Goal: Book appointment/travel/reservation

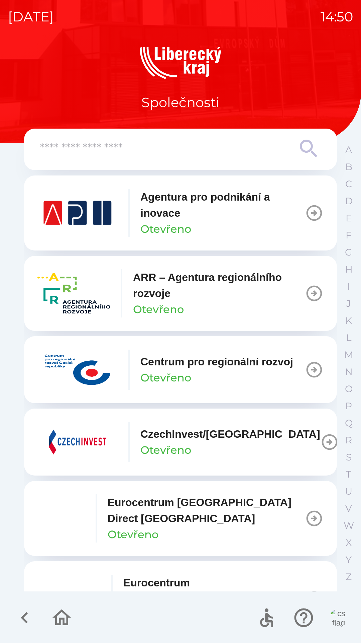
click at [66, 302] on img "button" at bounding box center [73, 293] width 73 height 40
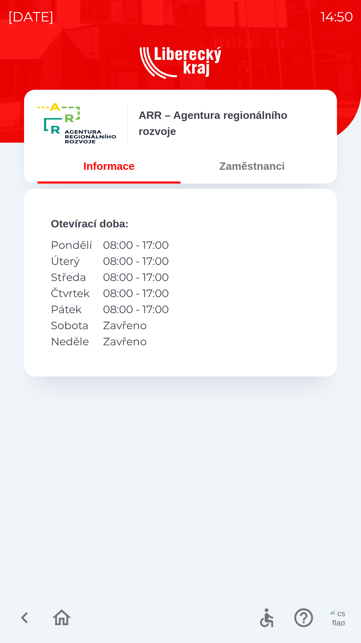
click at [251, 176] on button "Zaměstnanci" at bounding box center [252, 166] width 143 height 24
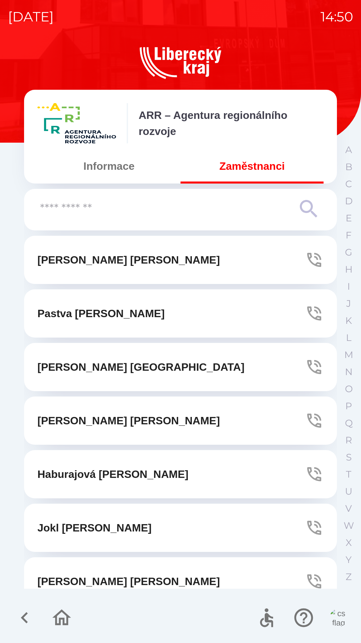
click at [141, 212] on input "text" at bounding box center [167, 208] width 254 height 18
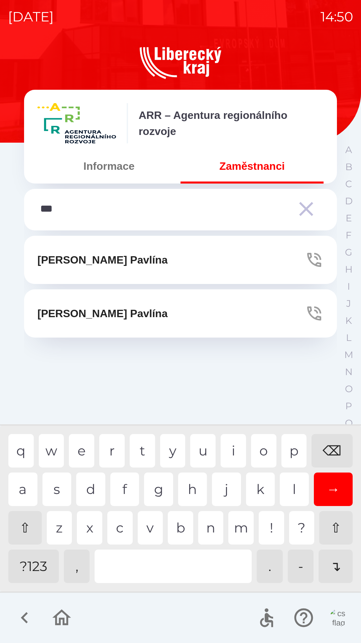
click at [148, 526] on div "v" at bounding box center [150, 527] width 25 height 33
type input "****"
click at [313, 258] on icon "button" at bounding box center [314, 259] width 19 height 19
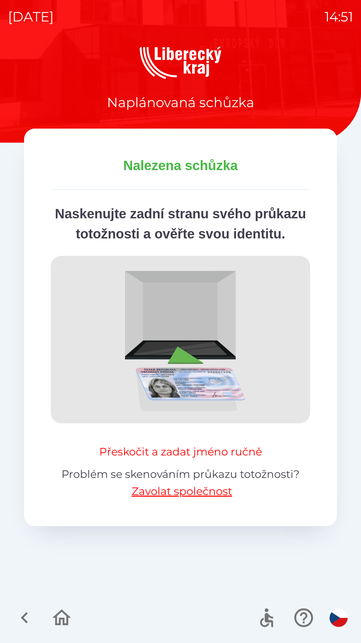
click at [202, 459] on button "Přeskočit a zadat jméno ručně" at bounding box center [181, 451] width 168 height 16
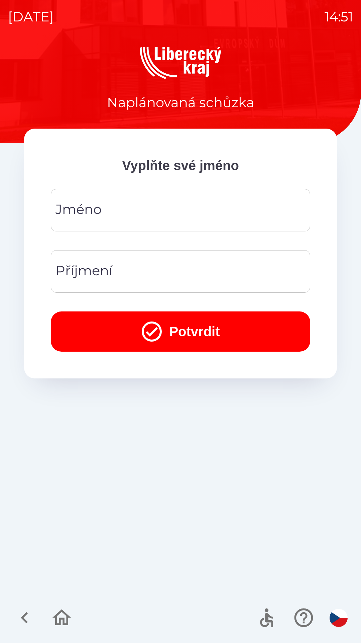
click at [128, 211] on input "Jméno" at bounding box center [181, 210] width 244 height 26
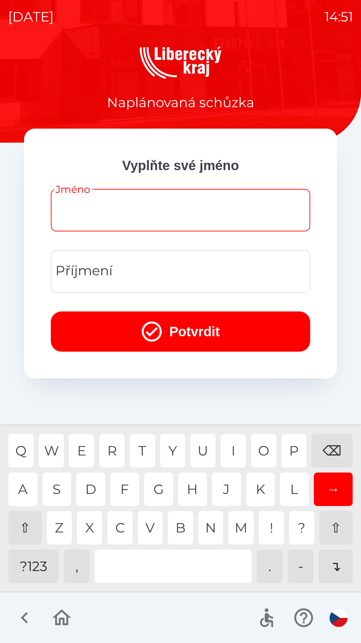
click at [25, 525] on div "⇧" at bounding box center [24, 527] width 33 height 33
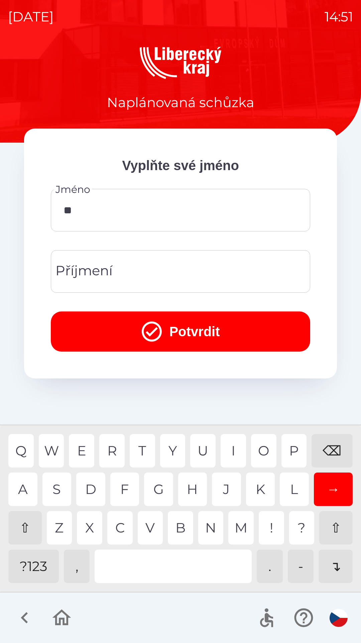
click at [86, 452] on div "E" at bounding box center [81, 450] width 25 height 33
type input "****"
click at [108, 271] on div "Příjmení Příjmení" at bounding box center [181, 271] width 260 height 43
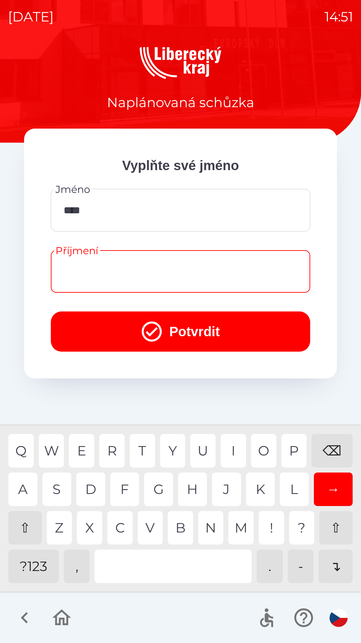
click at [24, 524] on div "⇧" at bounding box center [24, 527] width 33 height 33
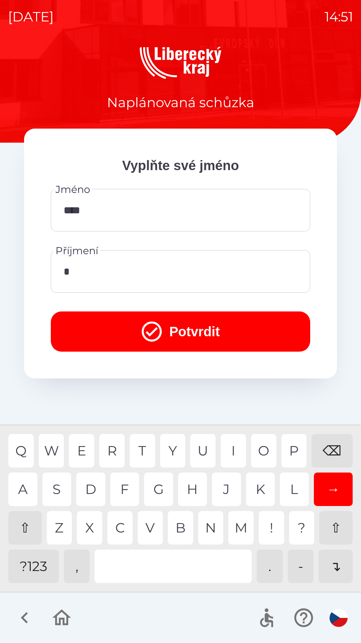
click at [258, 489] on div "K" at bounding box center [260, 488] width 29 height 33
click at [262, 455] on div "O" at bounding box center [263, 450] width 25 height 33
click at [217, 526] on div "N" at bounding box center [210, 527] width 25 height 33
click at [20, 493] on div "A" at bounding box center [22, 488] width 29 height 33
click at [263, 445] on div "O" at bounding box center [263, 450] width 25 height 33
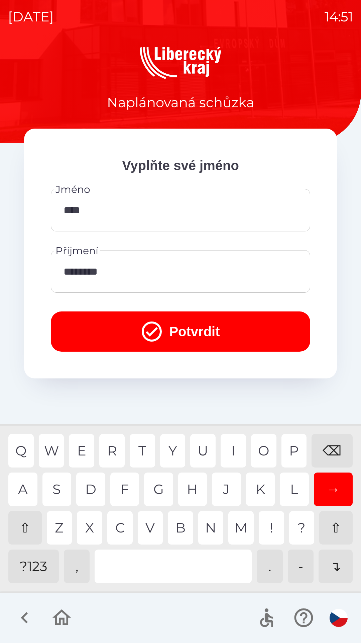
type input "*********"
click at [162, 336] on button "Potvrdit" at bounding box center [181, 331] width 260 height 40
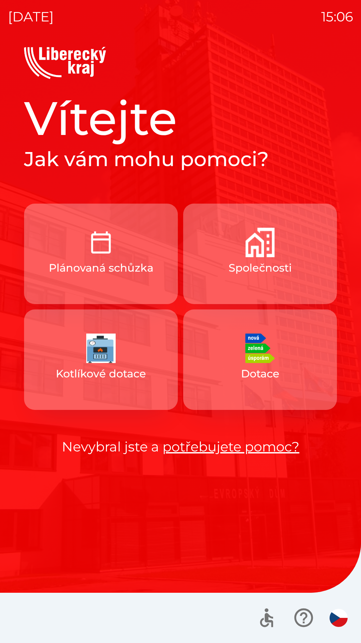
click at [286, 271] on p "Společnosti" at bounding box center [260, 268] width 63 height 16
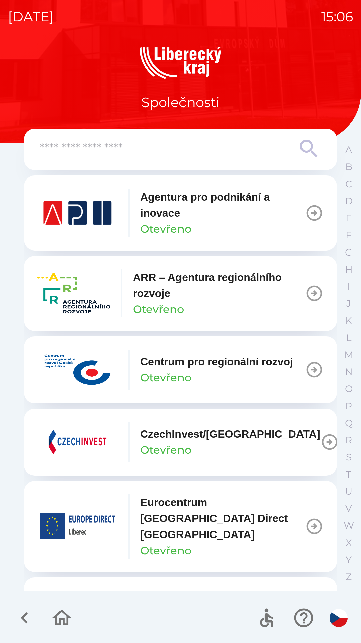
click at [198, 285] on p "ARR – Agentura regionálního rozvoje" at bounding box center [219, 285] width 172 height 32
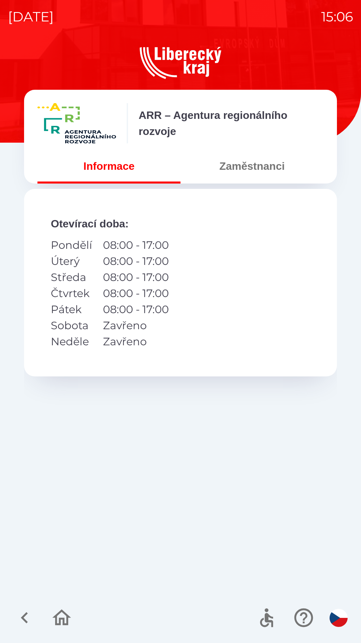
click at [263, 172] on button "Zaměstnanci" at bounding box center [252, 166] width 143 height 24
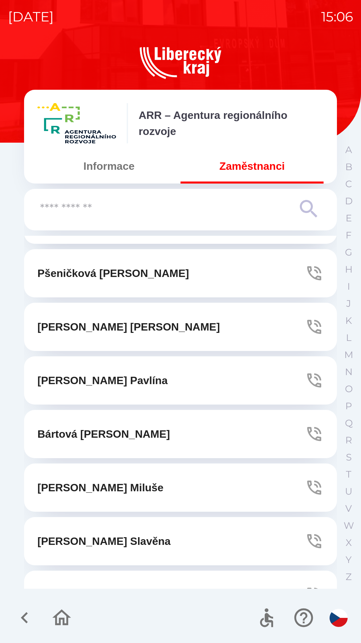
scroll to position [683, 0]
click at [308, 376] on icon "button" at bounding box center [315, 380] width 14 height 14
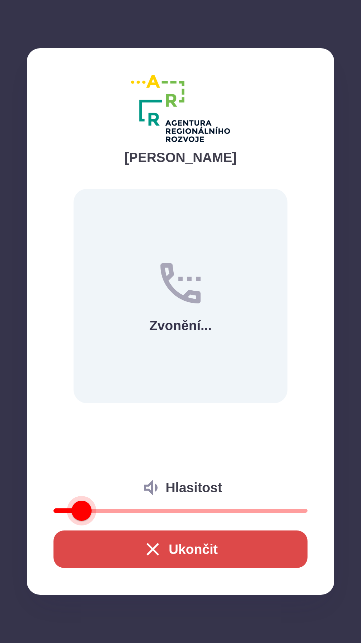
type input "**"
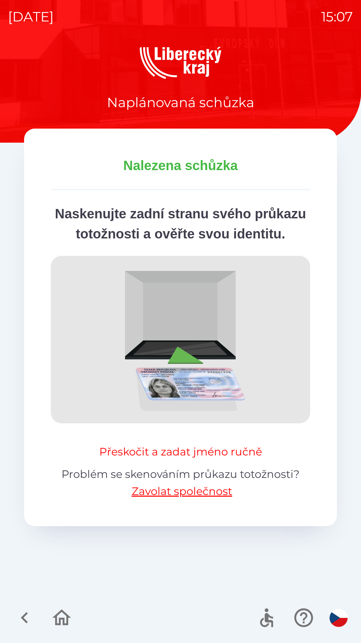
click at [230, 459] on button "Přeskočit a zadat jméno ručně" at bounding box center [181, 451] width 168 height 16
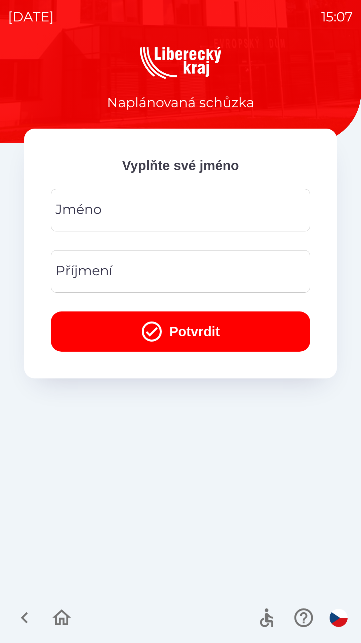
click at [216, 202] on input "Jméno" at bounding box center [181, 210] width 244 height 26
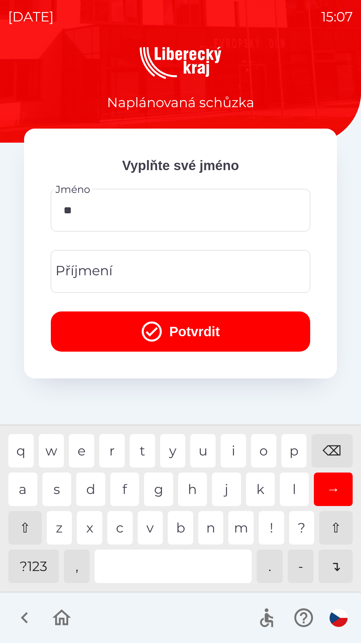
click at [175, 455] on div "y" at bounding box center [172, 450] width 25 height 33
type input "***"
click at [174, 450] on div "y" at bounding box center [172, 450] width 25 height 33
click at [226, 329] on button "Potvrdit" at bounding box center [181, 331] width 260 height 40
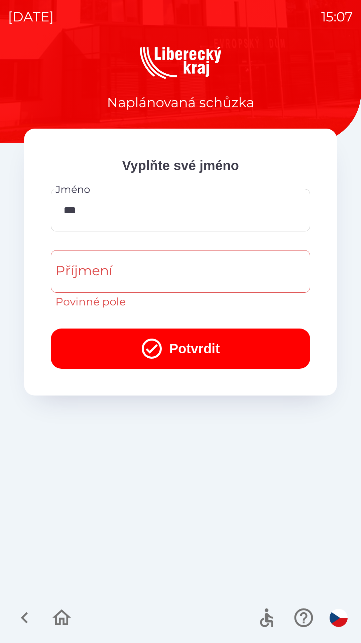
click at [230, 349] on button "Potvrdit" at bounding box center [181, 348] width 260 height 40
click at [224, 279] on input "Příjmení" at bounding box center [181, 271] width 244 height 26
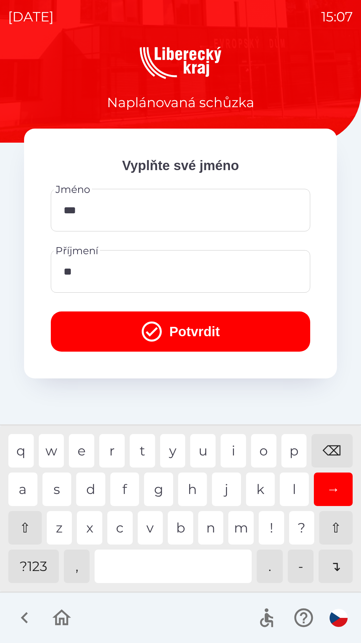
click at [205, 455] on div "u" at bounding box center [202, 450] width 25 height 33
type input "***"
click at [236, 329] on button "Potvrdit" at bounding box center [181, 331] width 260 height 40
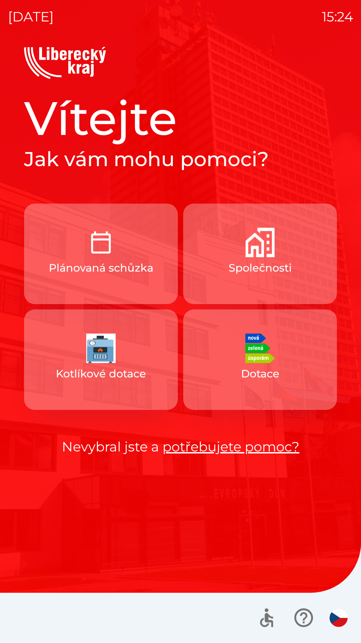
click at [94, 268] on p "Plánovaná schůzka" at bounding box center [101, 268] width 105 height 16
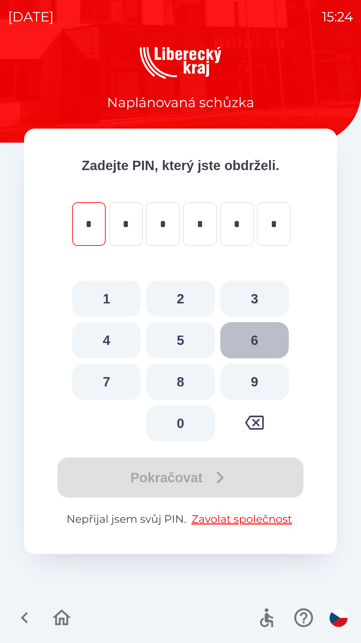
click at [258, 334] on button "6" at bounding box center [255, 340] width 69 height 36
type input "*"
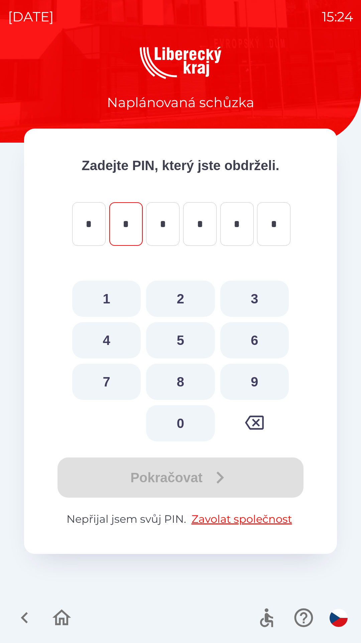
click at [183, 296] on button "2" at bounding box center [180, 298] width 69 height 36
type input "*"
click at [119, 334] on button "4" at bounding box center [106, 340] width 69 height 36
type input "*"
click at [259, 292] on button "3" at bounding box center [255, 298] width 69 height 36
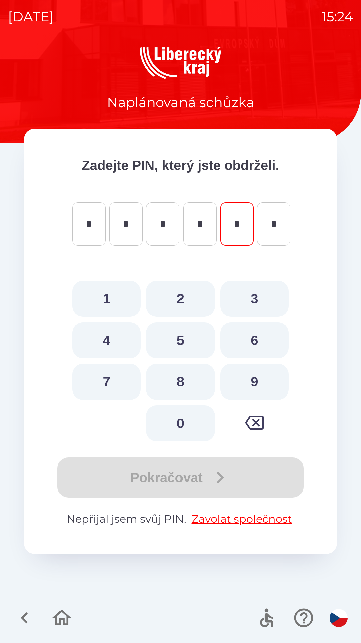
click at [235, 462] on div "Pokračovat" at bounding box center [181, 477] width 260 height 40
click at [246, 472] on div "Pokračovat" at bounding box center [181, 477] width 260 height 40
click at [253, 471] on div "Pokračovat" at bounding box center [181, 477] width 260 height 40
click at [257, 429] on icon "button" at bounding box center [254, 422] width 19 height 14
type input "*"
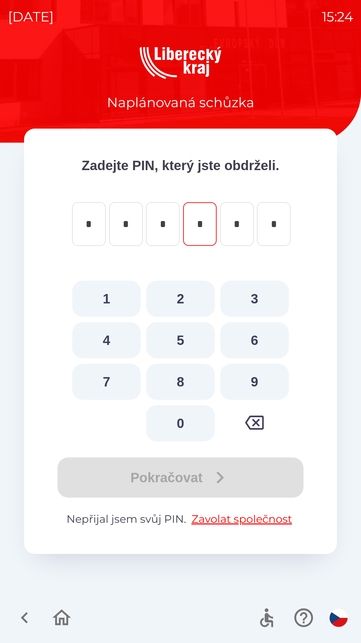
click at [259, 417] on icon "button" at bounding box center [254, 422] width 19 height 14
type input "*"
click at [259, 417] on icon "button" at bounding box center [254, 422] width 19 height 19
type input "*"
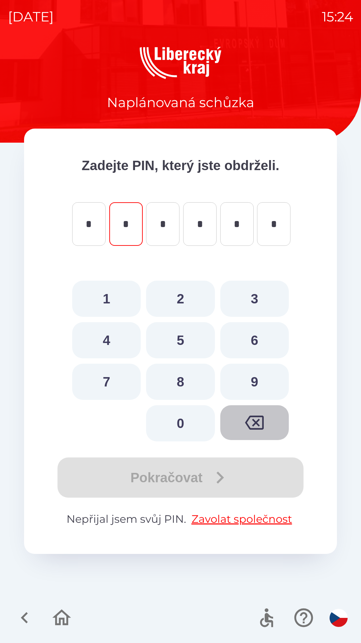
click at [259, 417] on icon "button" at bounding box center [254, 422] width 19 height 19
type input "*"
click at [258, 414] on icon "button" at bounding box center [254, 422] width 19 height 19
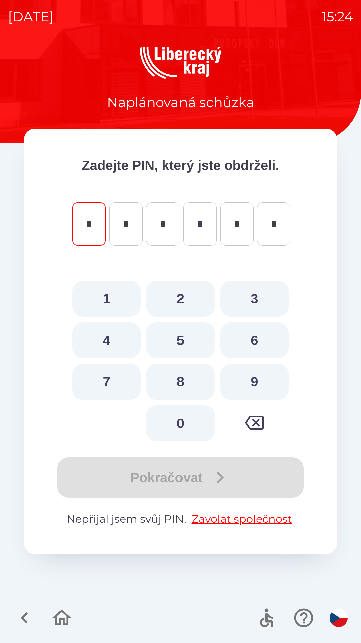
click at [58, 617] on icon "button" at bounding box center [62, 617] width 22 height 22
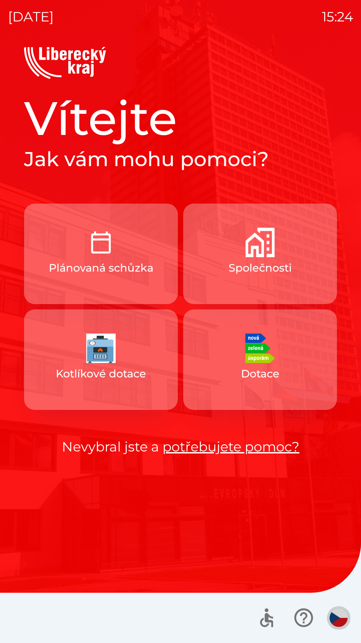
click at [338, 620] on img "button" at bounding box center [339, 617] width 18 height 18
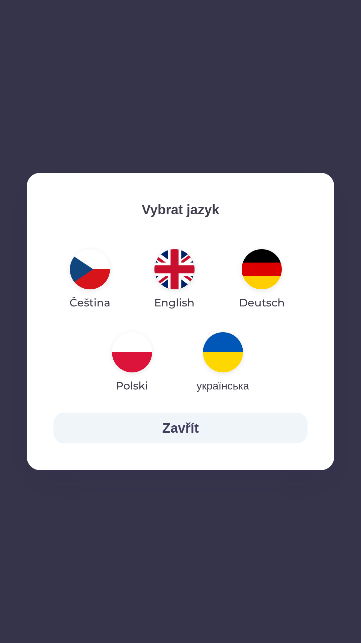
click at [224, 350] on img "button" at bounding box center [223, 352] width 40 height 40
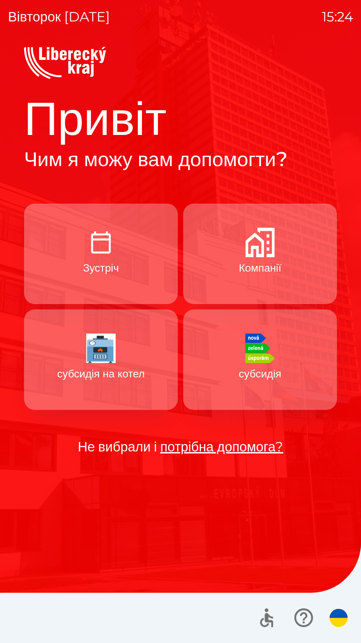
click at [142, 279] on button "Зустріч" at bounding box center [101, 253] width 154 height 100
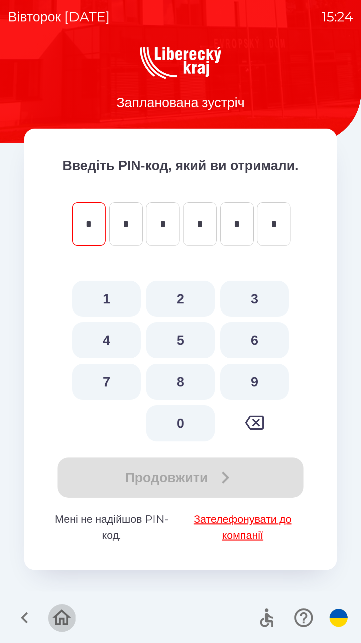
click at [65, 609] on icon "button" at bounding box center [62, 617] width 22 height 22
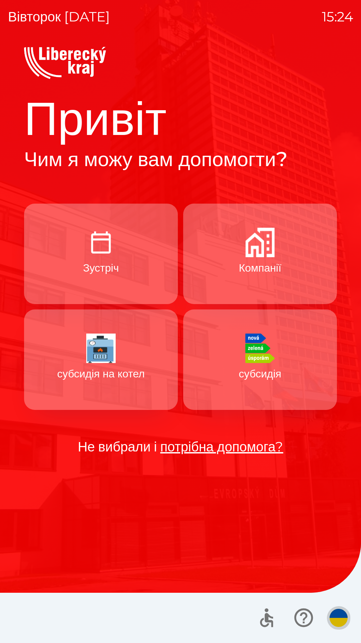
click at [334, 615] on img "button" at bounding box center [339, 617] width 18 height 18
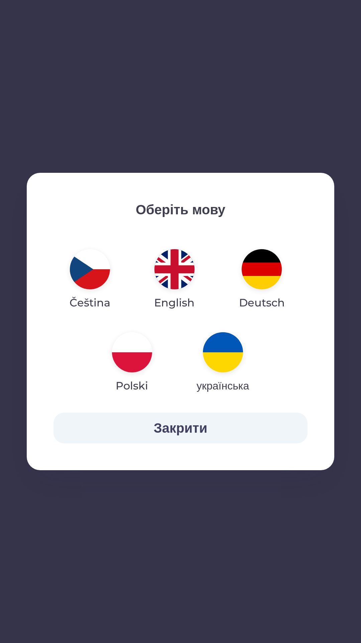
click at [95, 274] on img "button" at bounding box center [90, 269] width 40 height 40
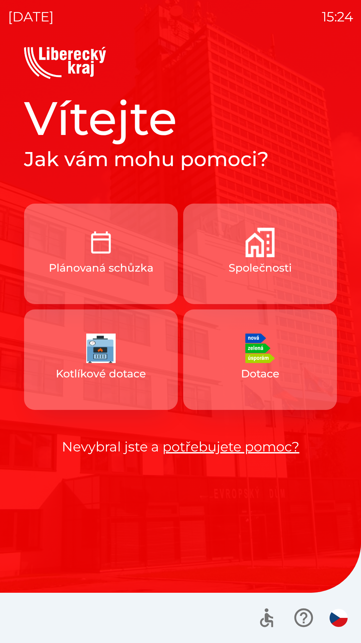
click at [116, 240] on button "Plánovaná schůzka" at bounding box center [101, 253] width 154 height 100
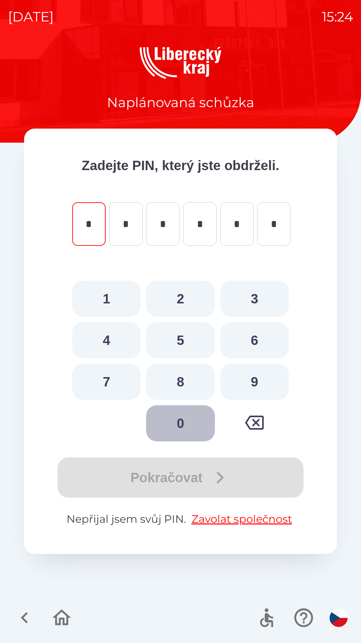
click at [184, 415] on button "0" at bounding box center [180, 423] width 69 height 36
type input "*"
click at [186, 416] on button "0" at bounding box center [180, 423] width 69 height 36
type input "*"
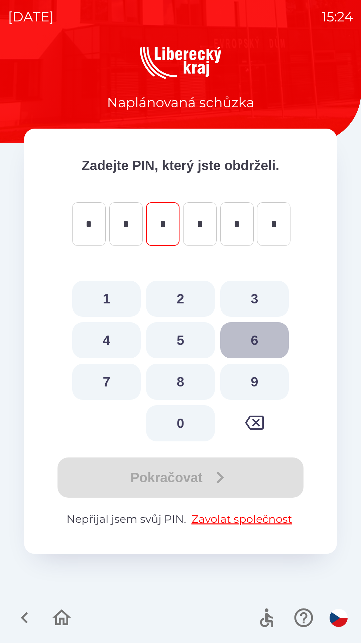
click at [249, 337] on button "6" at bounding box center [255, 340] width 69 height 36
type input "*"
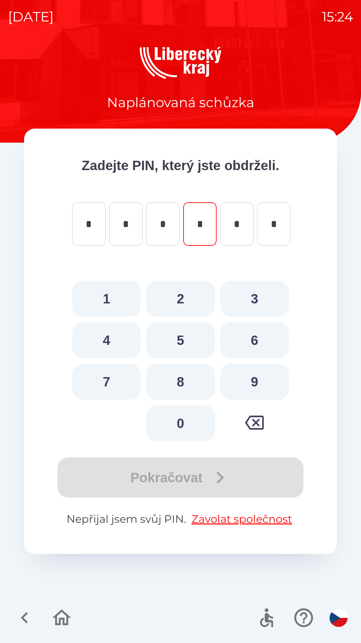
click at [190, 300] on button "2" at bounding box center [180, 298] width 69 height 36
type input "*"
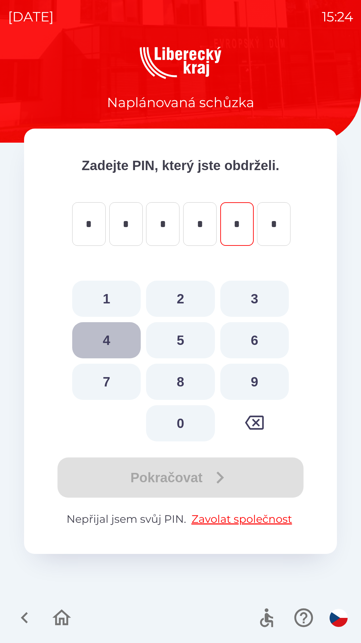
click at [108, 339] on button "4" at bounding box center [106, 340] width 69 height 36
type input "*"
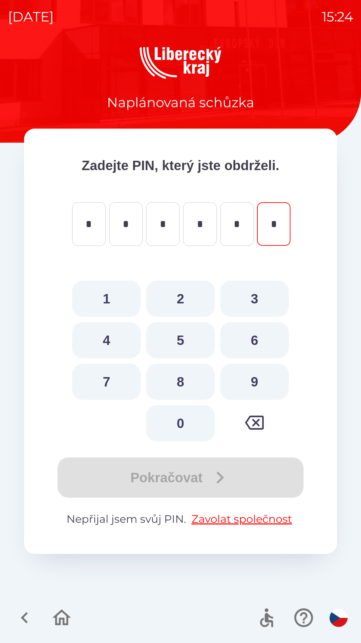
click at [251, 302] on button "3" at bounding box center [255, 298] width 69 height 36
type input "*"
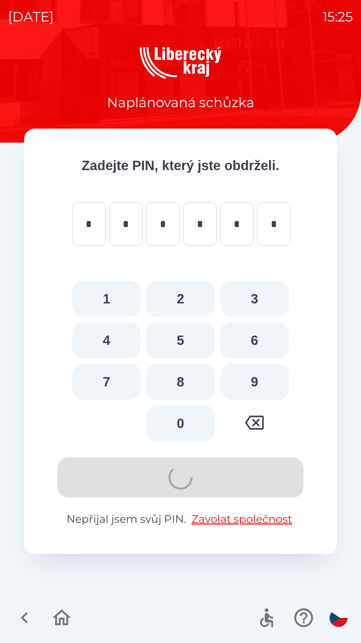
type input "*"
click at [184, 478] on div "Pokračovat" at bounding box center [181, 477] width 260 height 40
click at [176, 426] on button "0" at bounding box center [180, 423] width 69 height 36
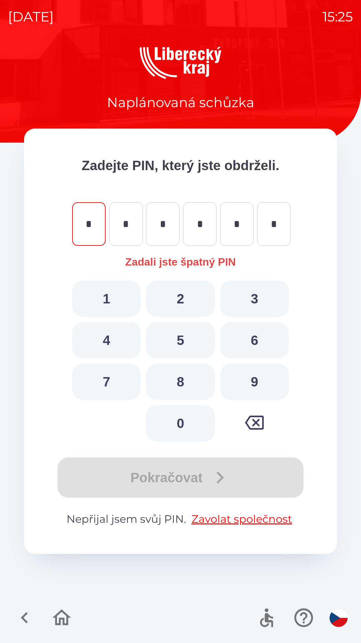
type input "*"
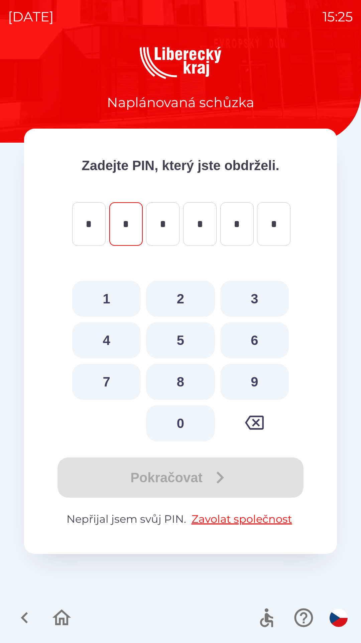
click at [171, 425] on button "0" at bounding box center [180, 423] width 69 height 36
type input "*"
click at [249, 338] on button "6" at bounding box center [255, 340] width 69 height 36
type input "*"
click at [174, 298] on button "2" at bounding box center [180, 298] width 69 height 36
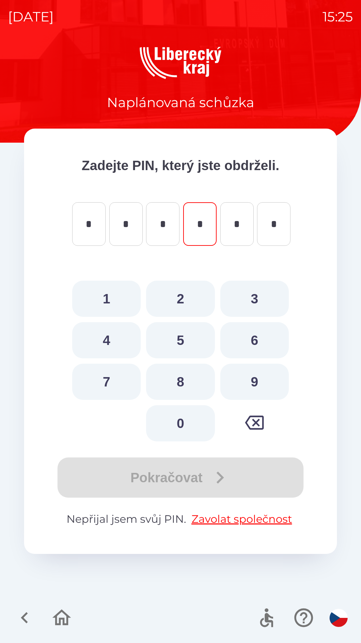
type input "*"
click at [113, 339] on button "4" at bounding box center [106, 340] width 69 height 36
type input "*"
click at [255, 306] on button "3" at bounding box center [255, 298] width 69 height 36
type input "*"
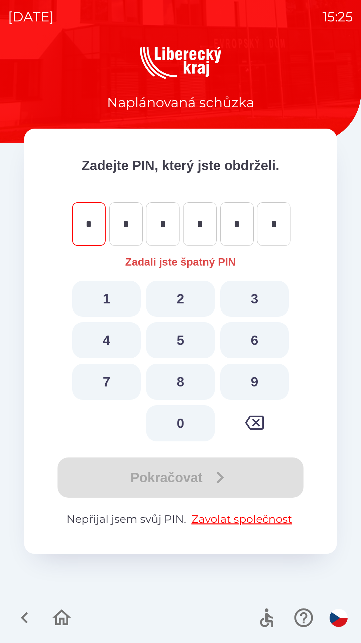
type input "*"
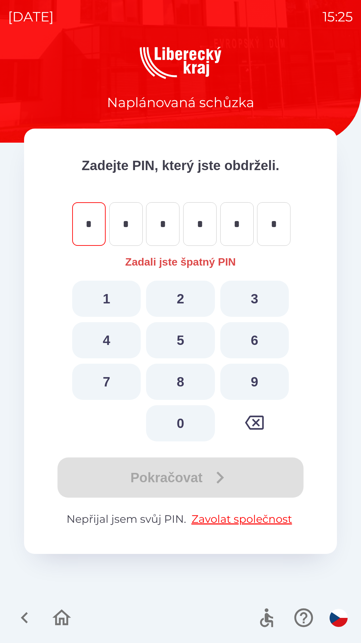
type input "*"
click at [20, 612] on icon "button" at bounding box center [24, 617] width 22 height 22
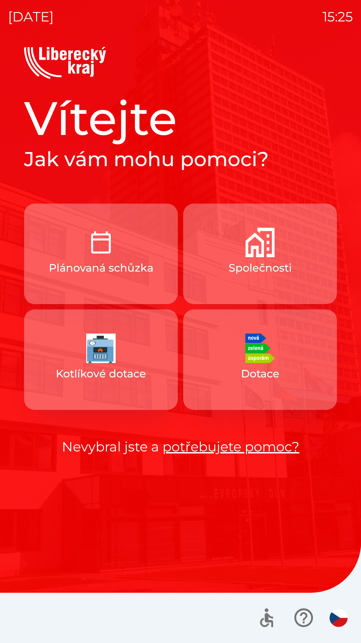
click at [20, 620] on div at bounding box center [180, 617] width 361 height 50
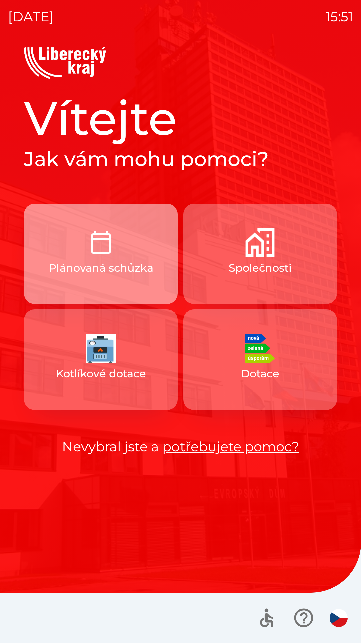
click at [141, 270] on p "Plánovaná schůzka" at bounding box center [101, 268] width 105 height 16
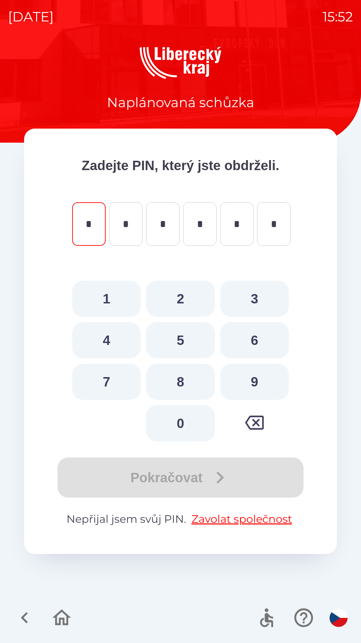
click at [243, 432] on button "button" at bounding box center [255, 422] width 69 height 35
click at [21, 618] on icon "button" at bounding box center [24, 617] width 22 height 22
